Goal: Task Accomplishment & Management: Complete application form

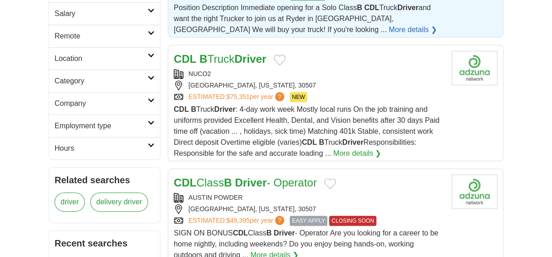
scroll to position [275, 0]
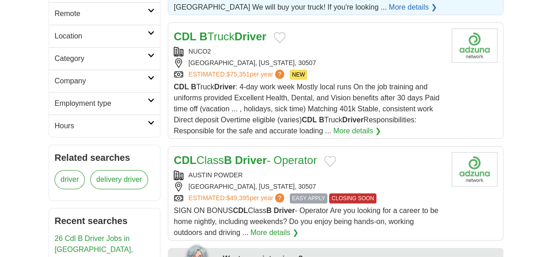
click at [312, 194] on span "EASY APPLY" at bounding box center [309, 199] width 38 height 10
click at [228, 33] on link "CDL B Truck Driver" at bounding box center [220, 36] width 93 height 12
click at [335, 157] on button "Add to favorite jobs" at bounding box center [330, 161] width 12 height 11
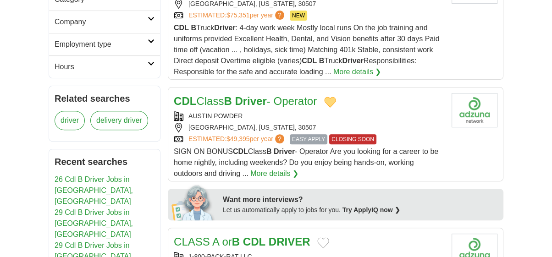
scroll to position [367, 0]
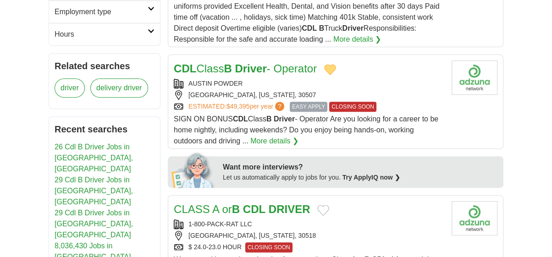
click at [85, 143] on link "26 Cdl B Driver Jobs in [GEOGRAPHIC_DATA], [GEOGRAPHIC_DATA]" at bounding box center [94, 158] width 78 height 30
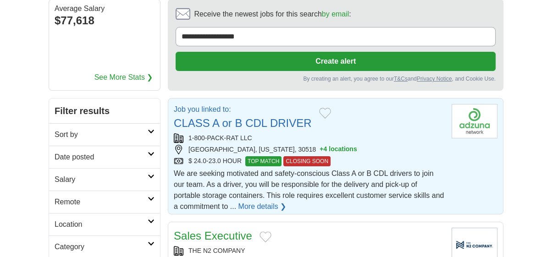
scroll to position [92, 0]
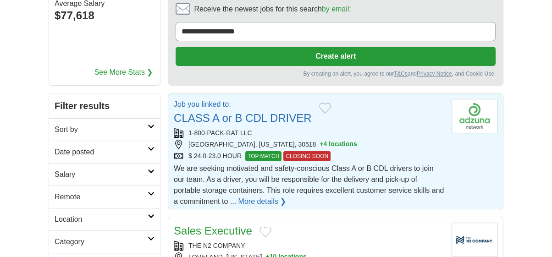
click at [251, 175] on span "We are seeking motivated and safety-conscious Class A or B CDL drivers to join …" at bounding box center [309, 185] width 270 height 41
